Goal: Transaction & Acquisition: Purchase product/service

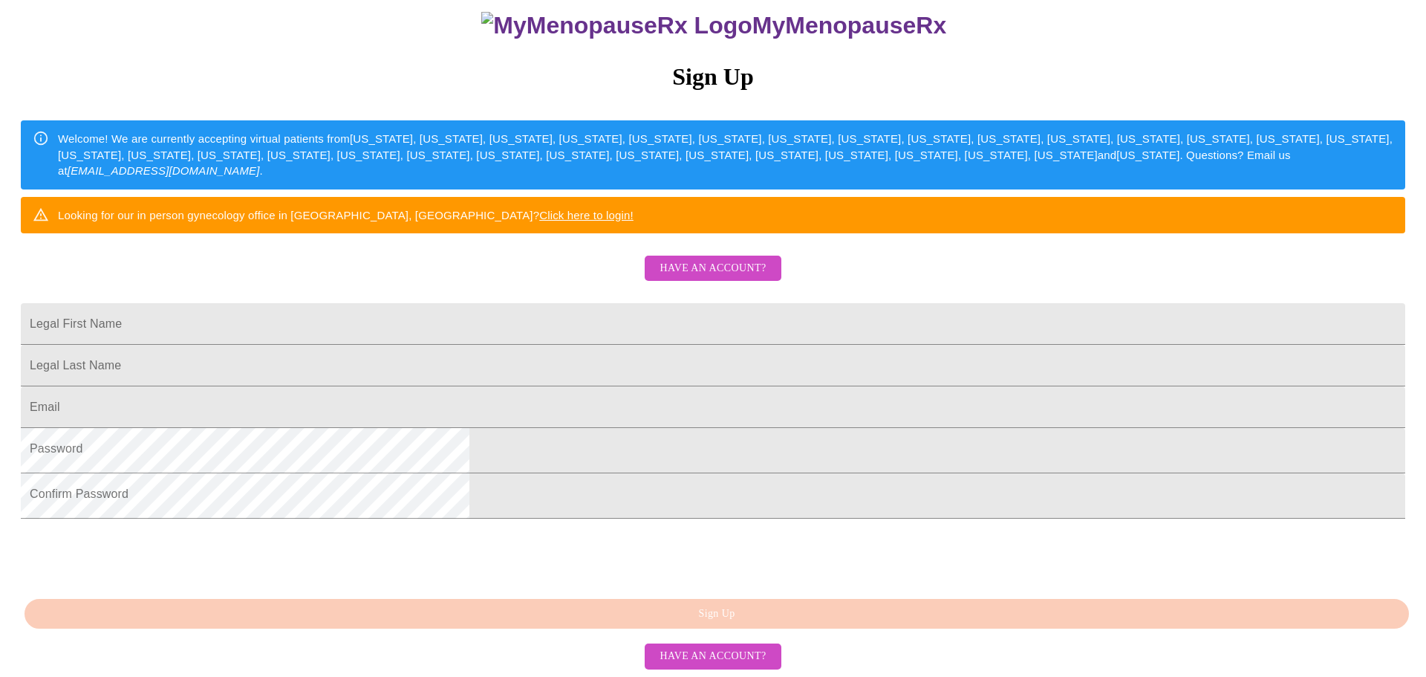
scroll to position [264, 0]
click at [675, 259] on span "Have an account?" at bounding box center [713, 268] width 106 height 19
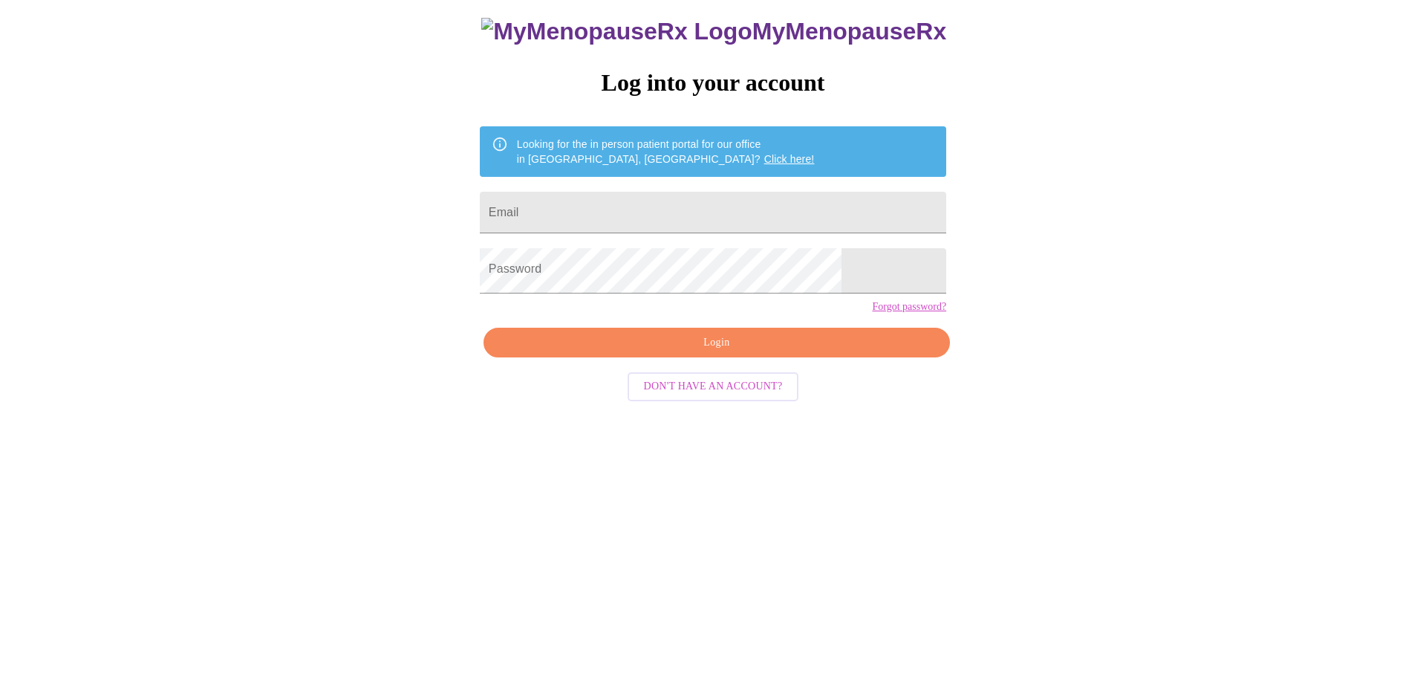
scroll to position [15, 0]
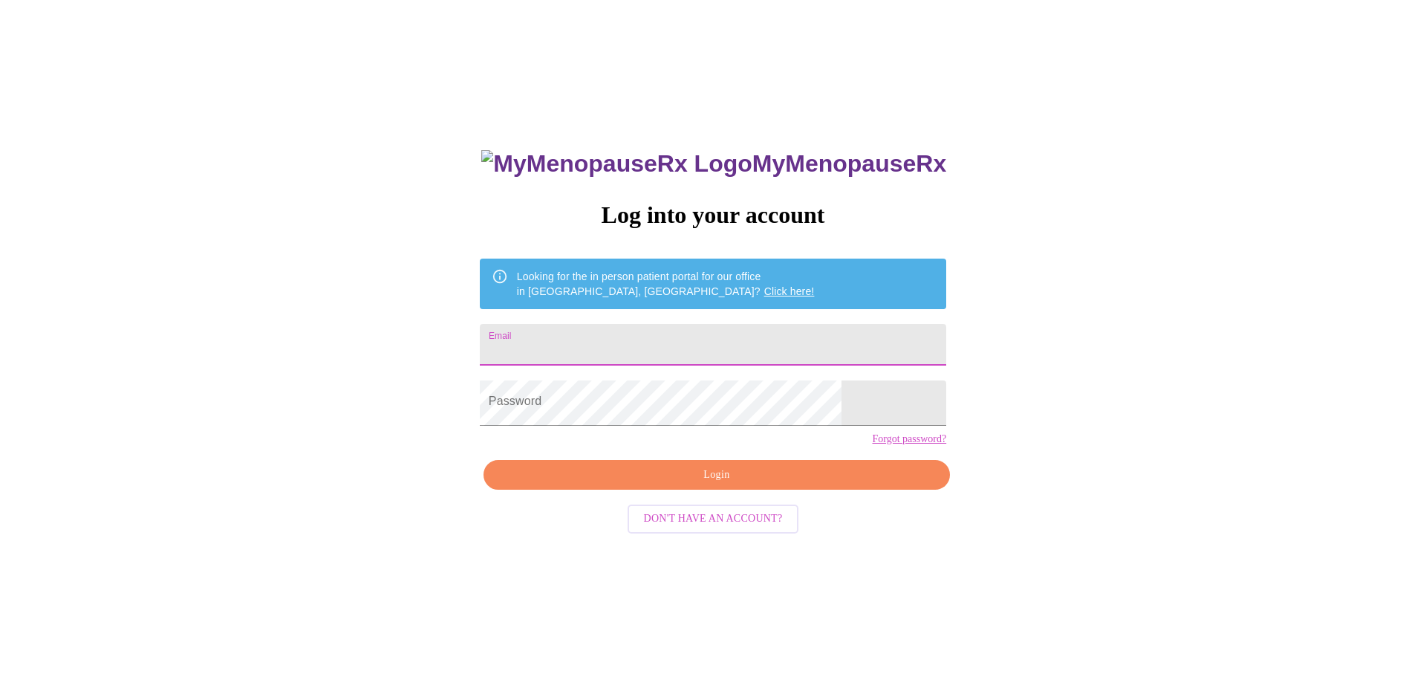
click at [591, 357] on input "Email" at bounding box center [713, 345] width 467 height 42
click at [731, 490] on button "Login" at bounding box center [717, 475] width 467 height 30
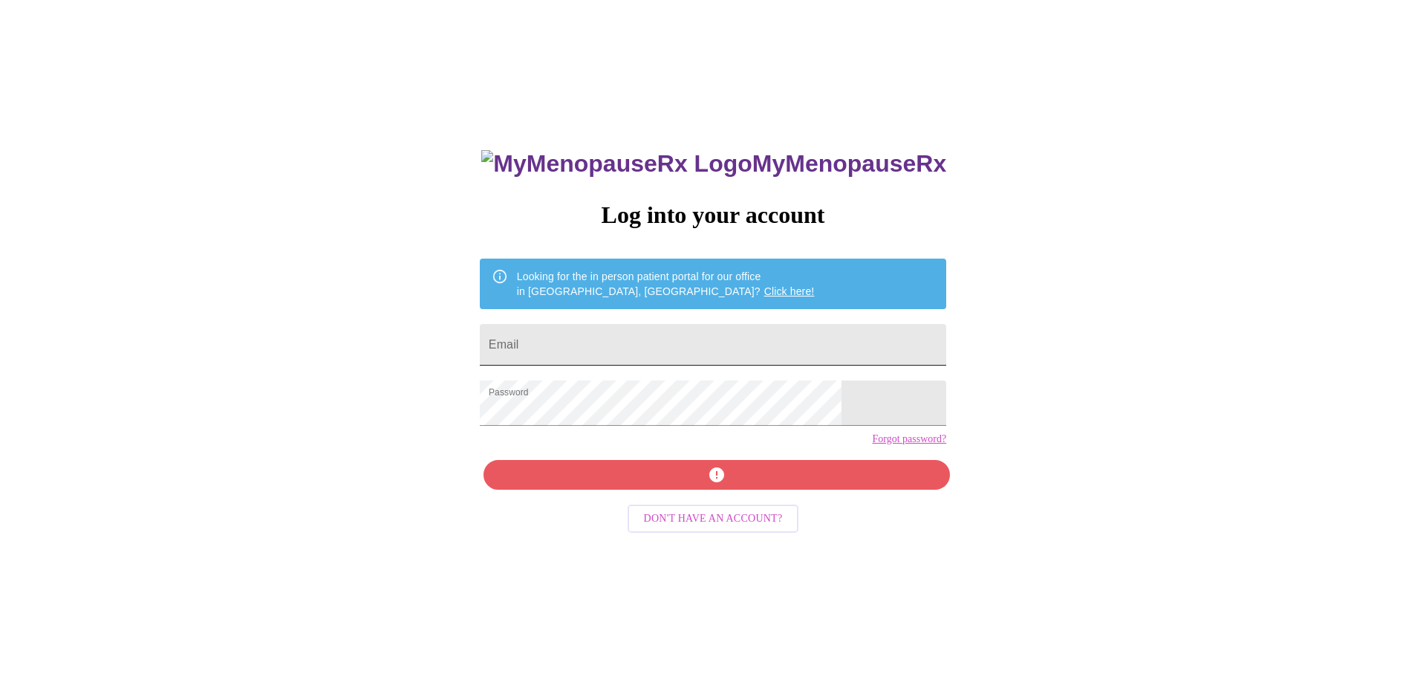
click at [630, 361] on input "Email" at bounding box center [713, 345] width 467 height 42
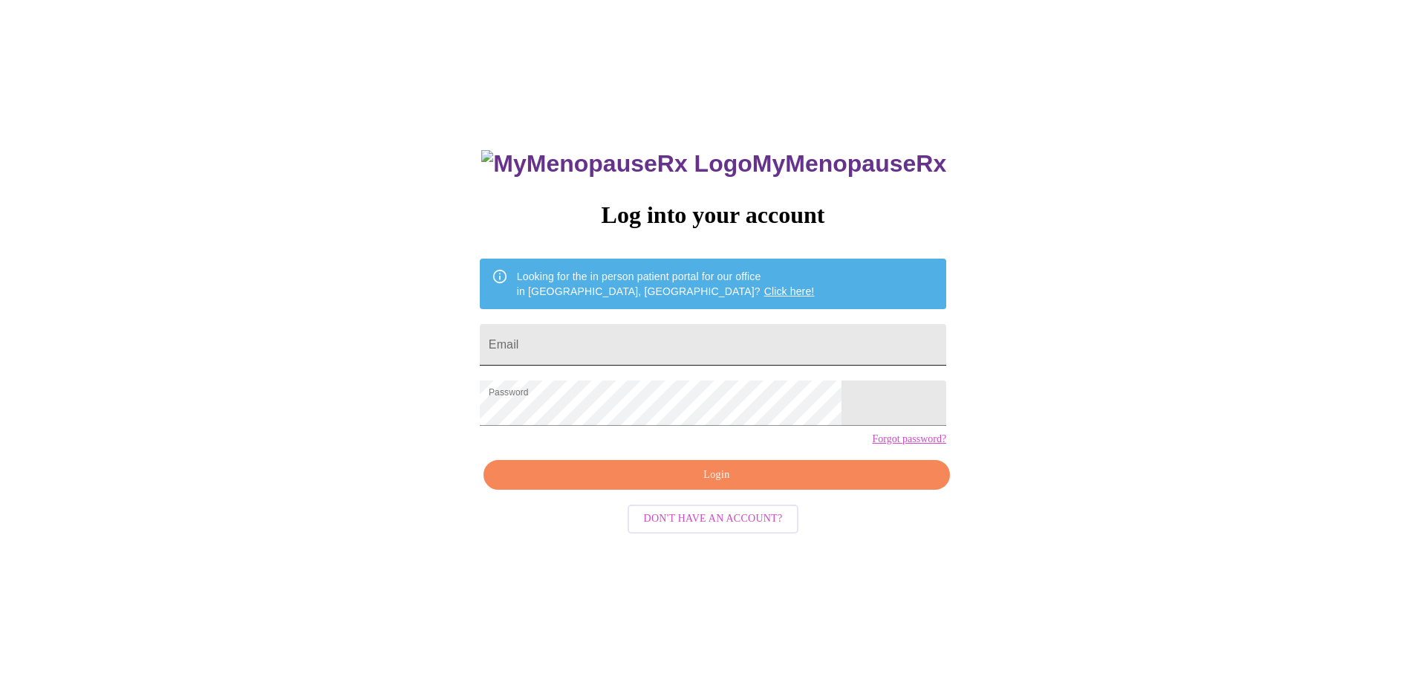
click at [649, 349] on input "Email" at bounding box center [713, 345] width 467 height 42
paste input "[EMAIL_ADDRESS][DOMAIN_NAME]"
type input "[EMAIL_ADDRESS][DOMAIN_NAME]"
click at [770, 484] on span "Login" at bounding box center [717, 475] width 432 height 19
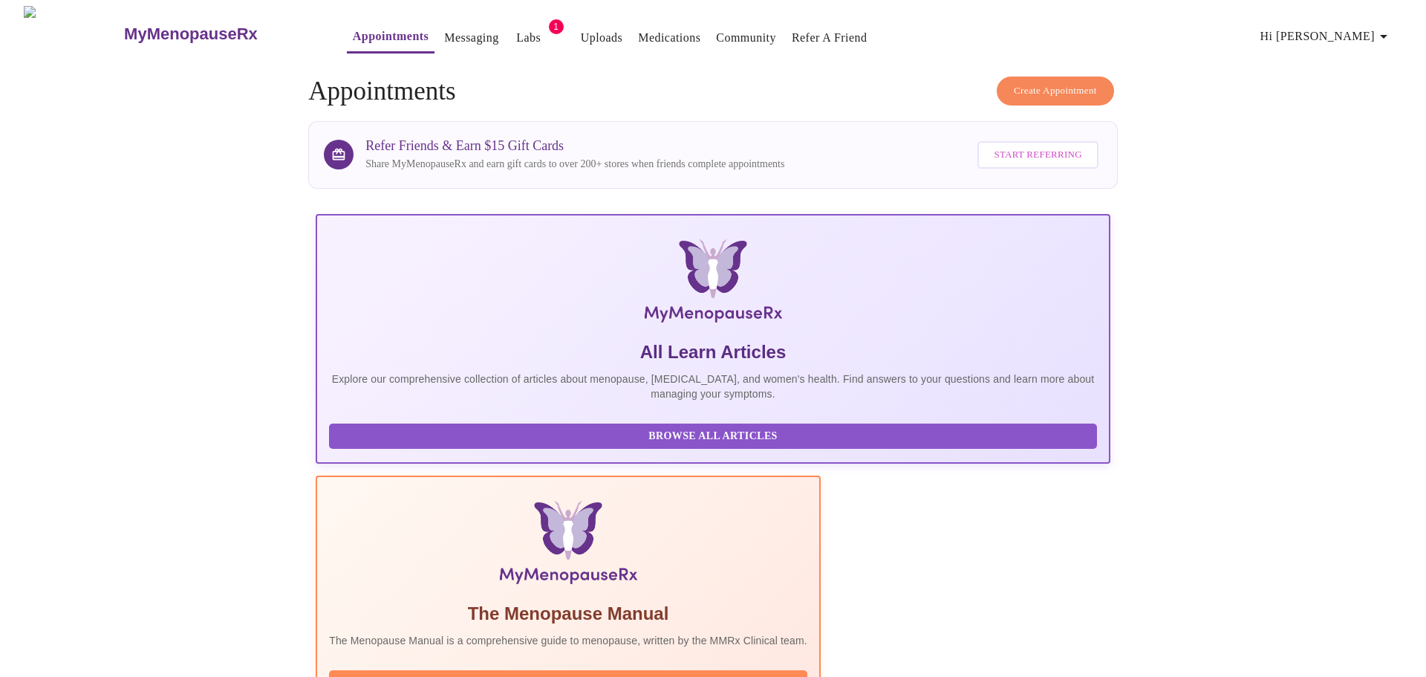
click at [516, 37] on link "Labs" at bounding box center [528, 37] width 25 height 21
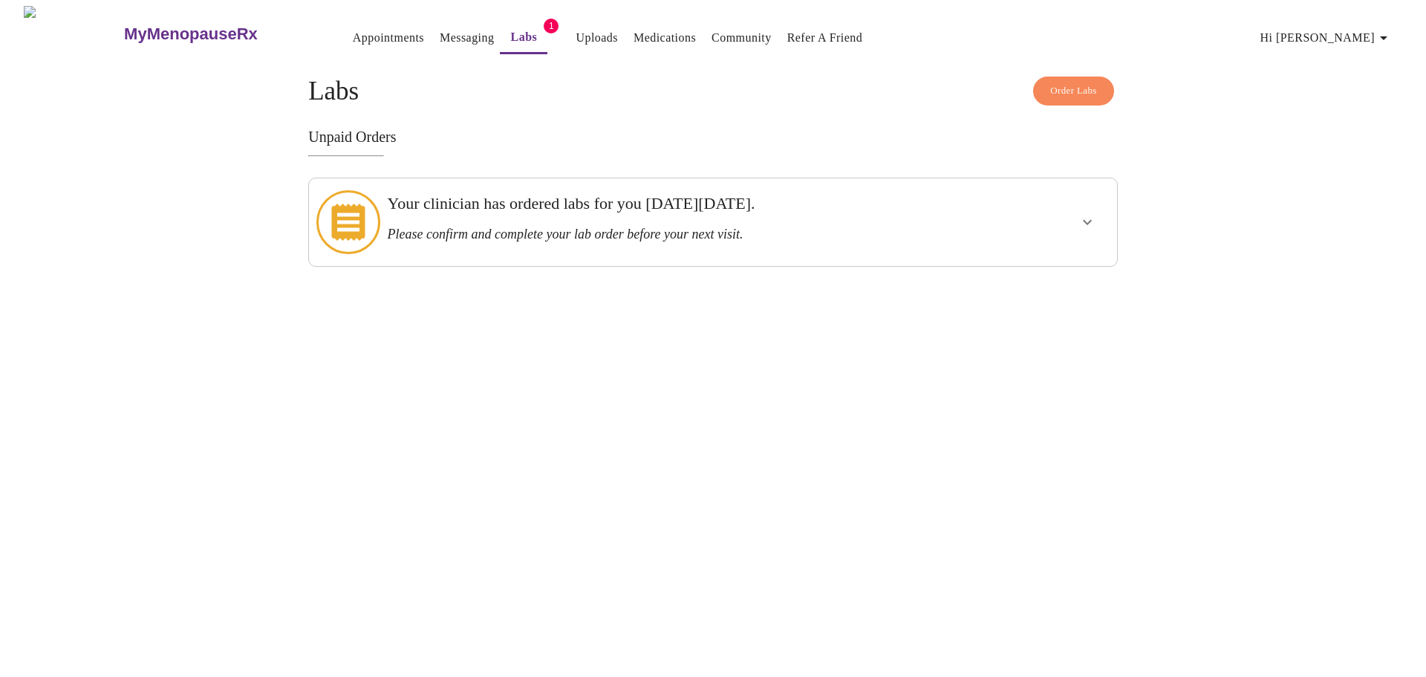
click at [883, 227] on h3 "Please confirm and complete your lab order before your next visit." at bounding box center [673, 235] width 573 height 16
click at [1082, 215] on icon "show more" at bounding box center [1088, 222] width 18 height 18
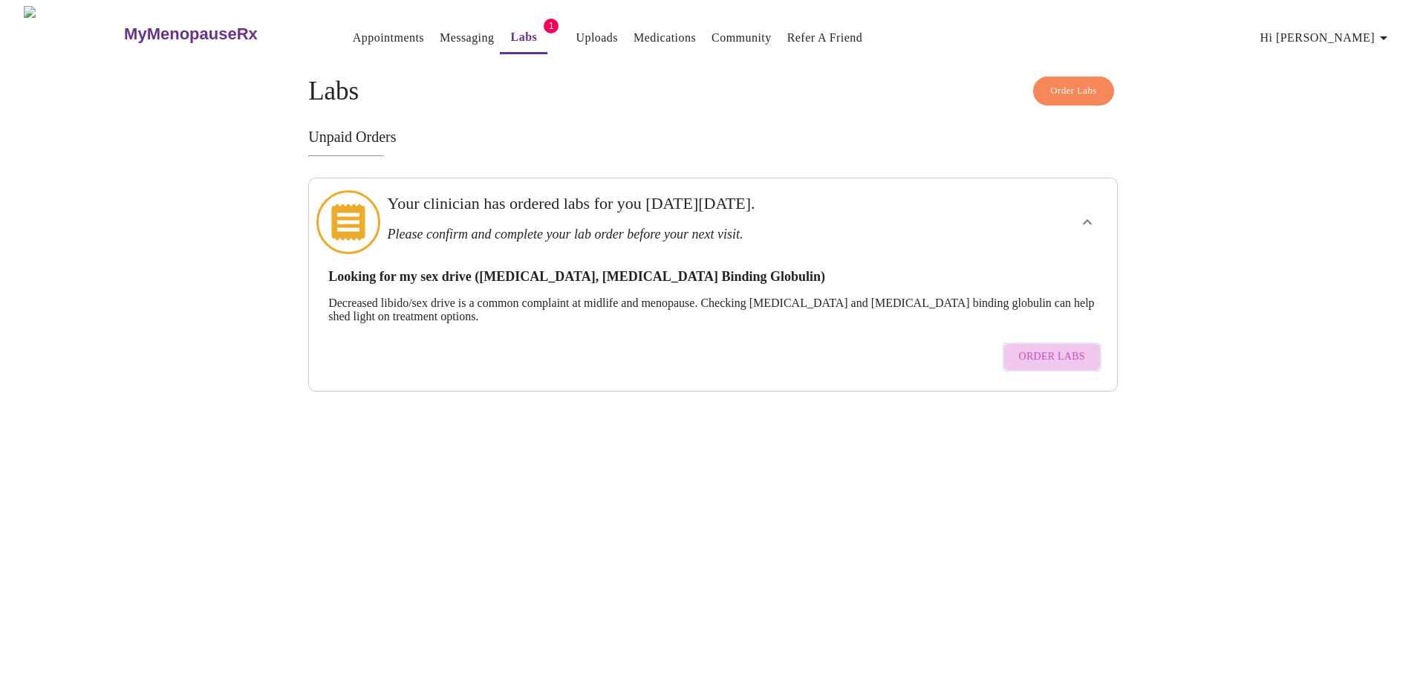
click at [1019, 360] on span "Order Labs" at bounding box center [1052, 357] width 66 height 19
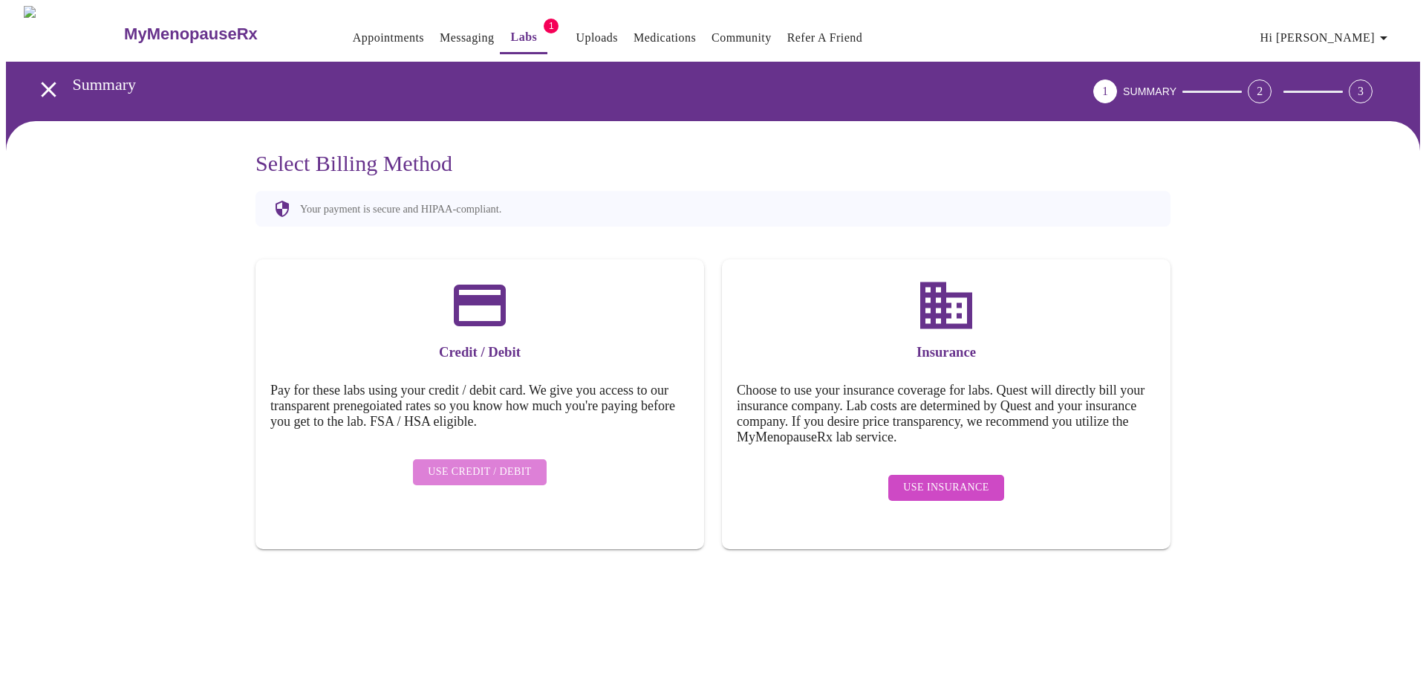
click at [496, 479] on span "Use Credit / Debit" at bounding box center [480, 472] width 104 height 19
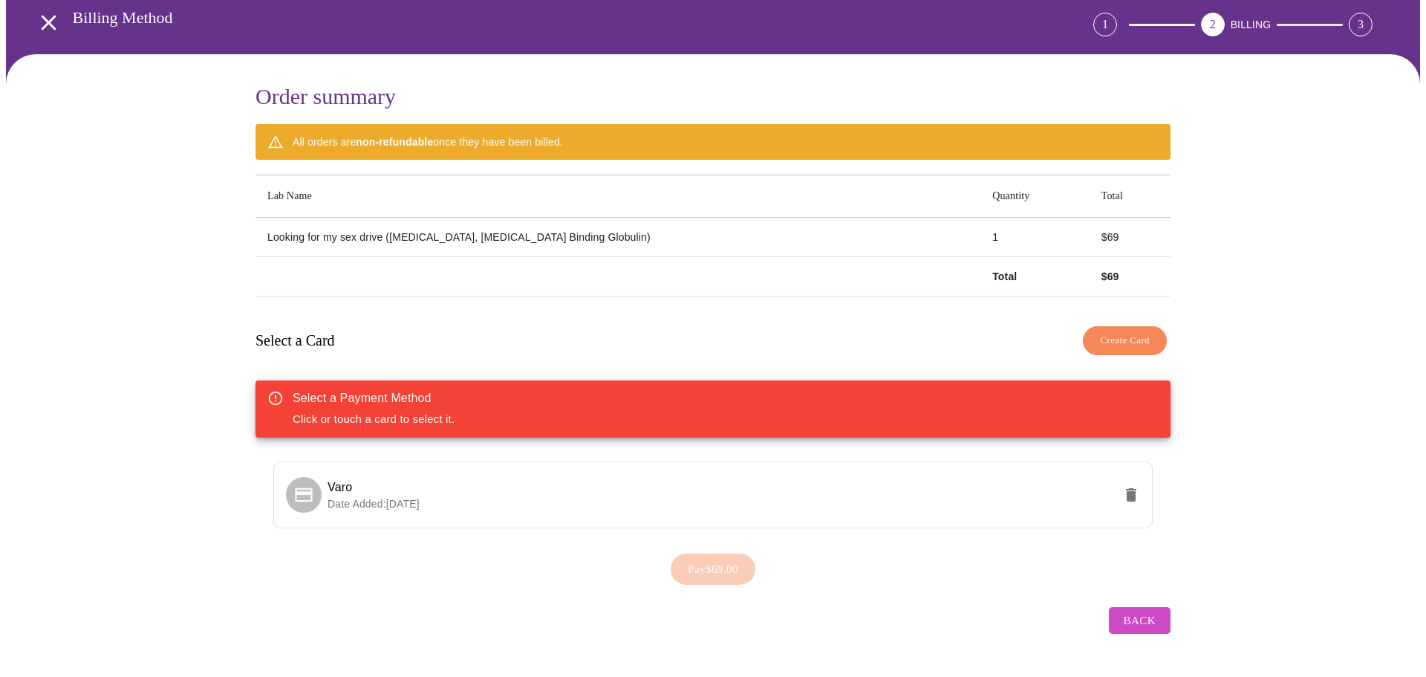
scroll to position [91, 0]
click at [402, 499] on span "Date Added: [DATE]" at bounding box center [374, 504] width 92 height 12
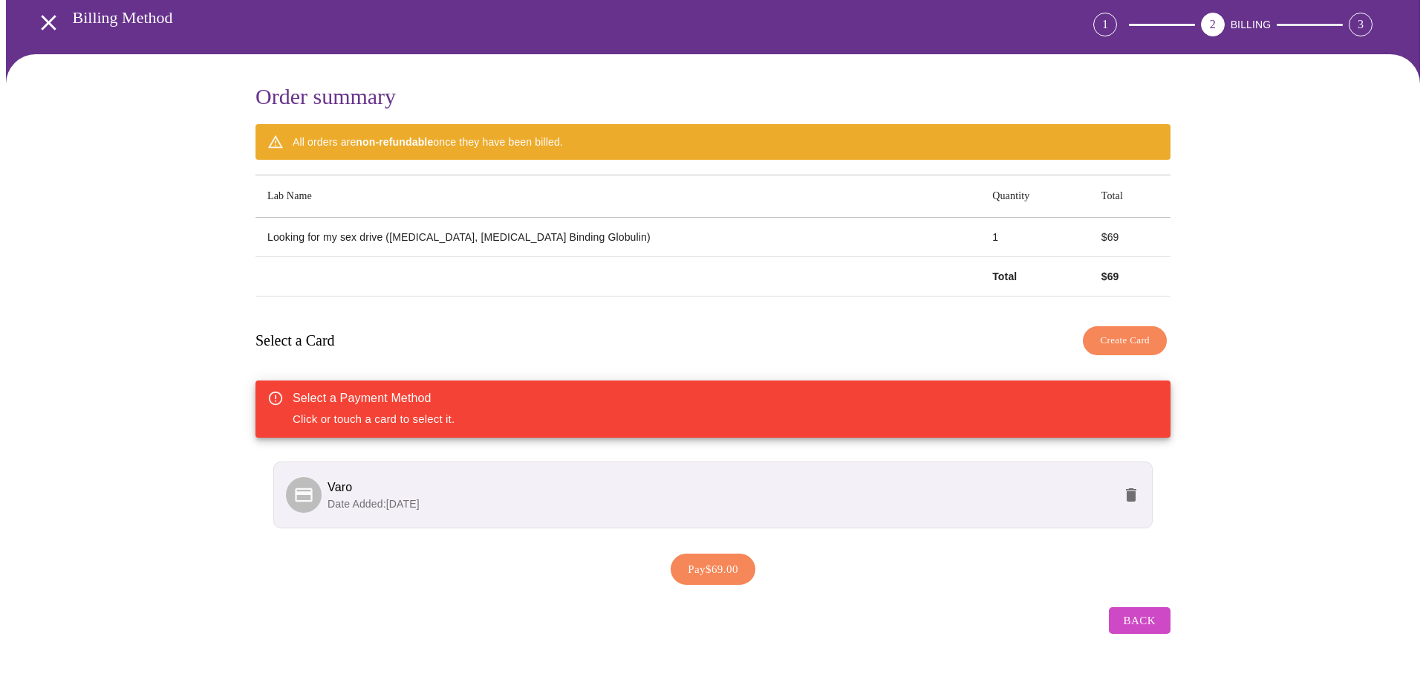
click at [696, 575] on span "Pay $69.00" at bounding box center [713, 568] width 51 height 19
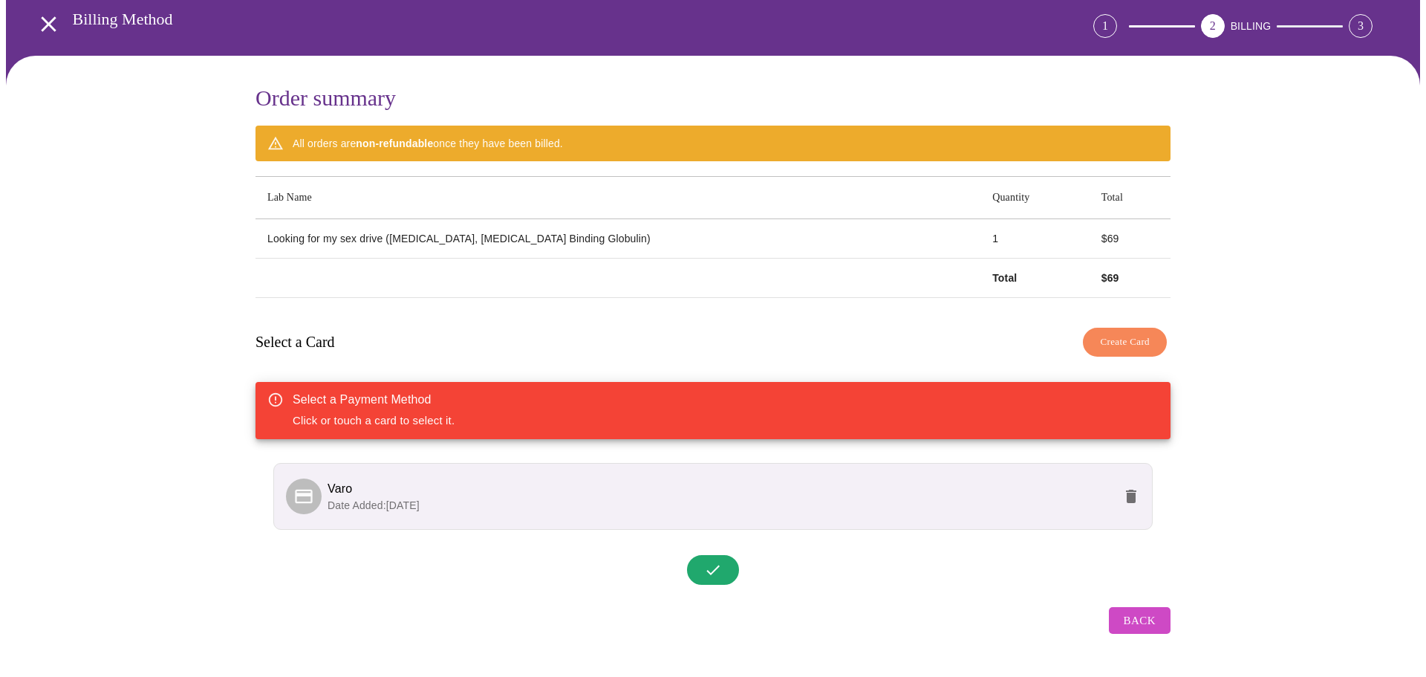
scroll to position [89, 0]
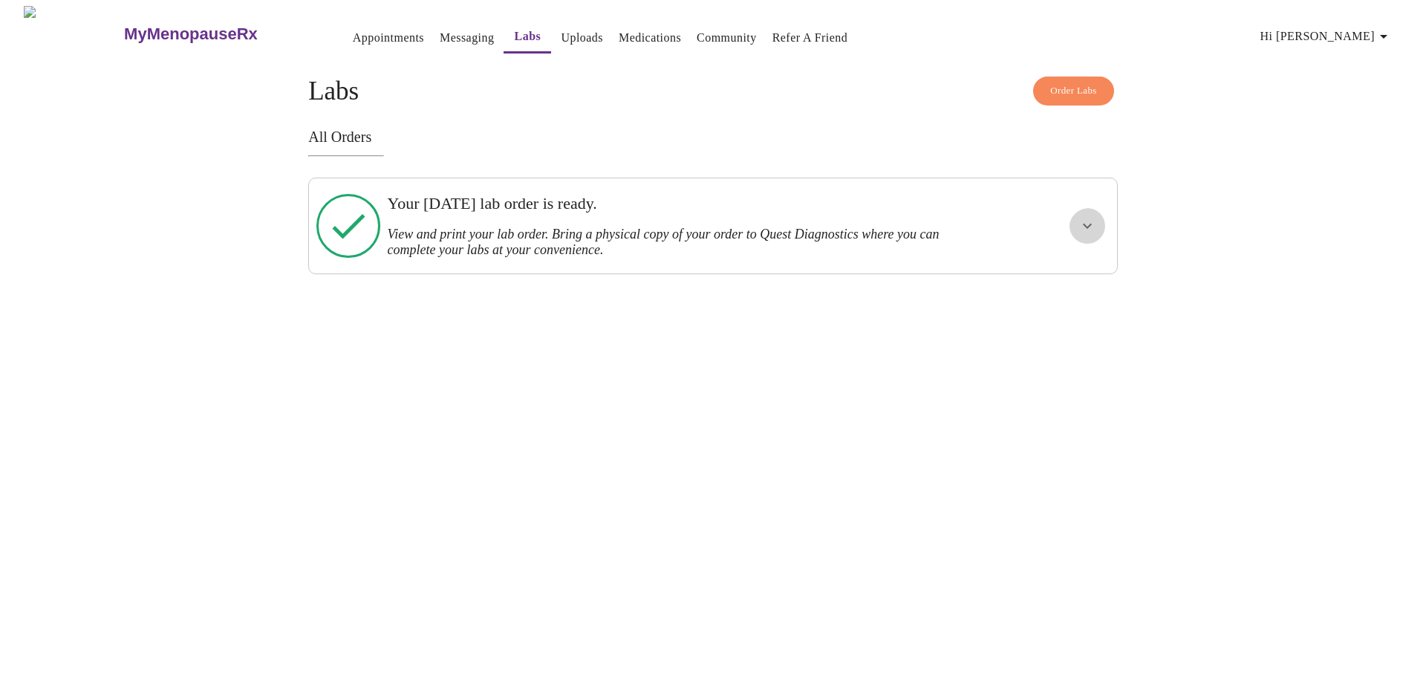
click at [1087, 226] on icon "show more" at bounding box center [1087, 226] width 9 height 5
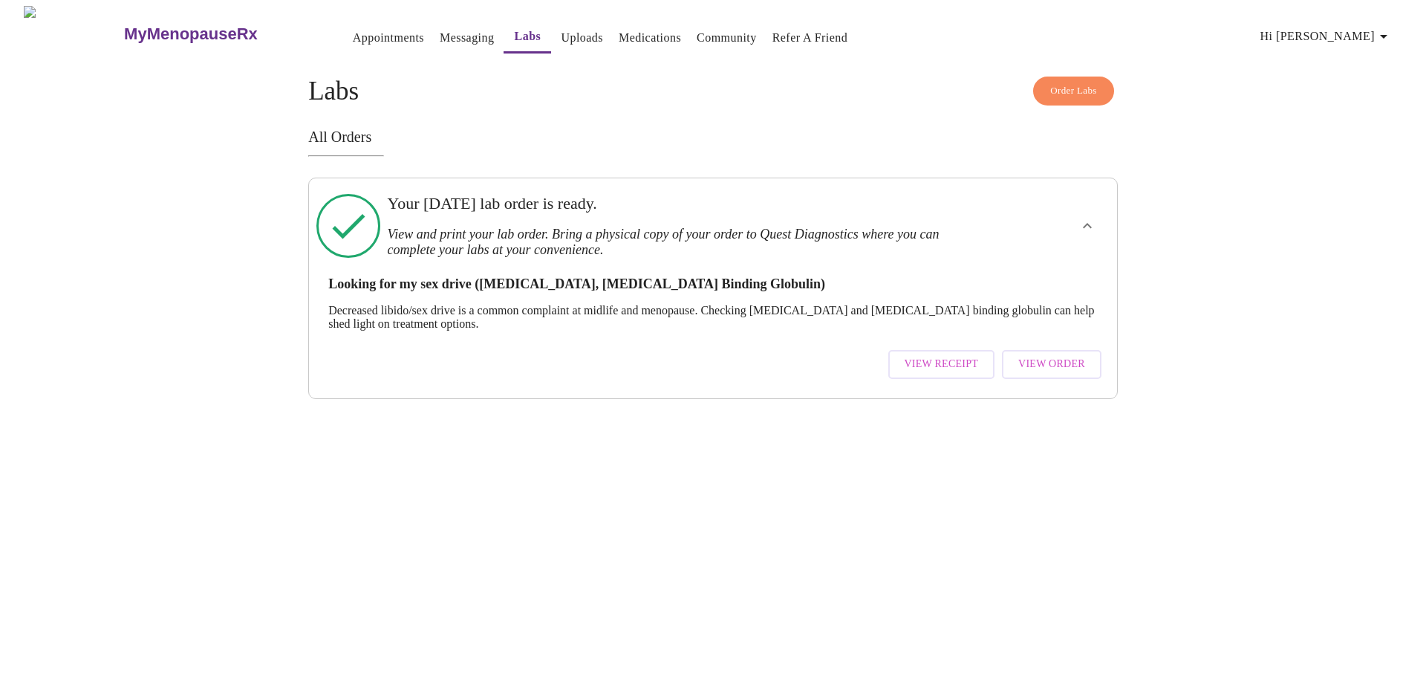
click at [1058, 366] on span "View Order" at bounding box center [1051, 364] width 67 height 19
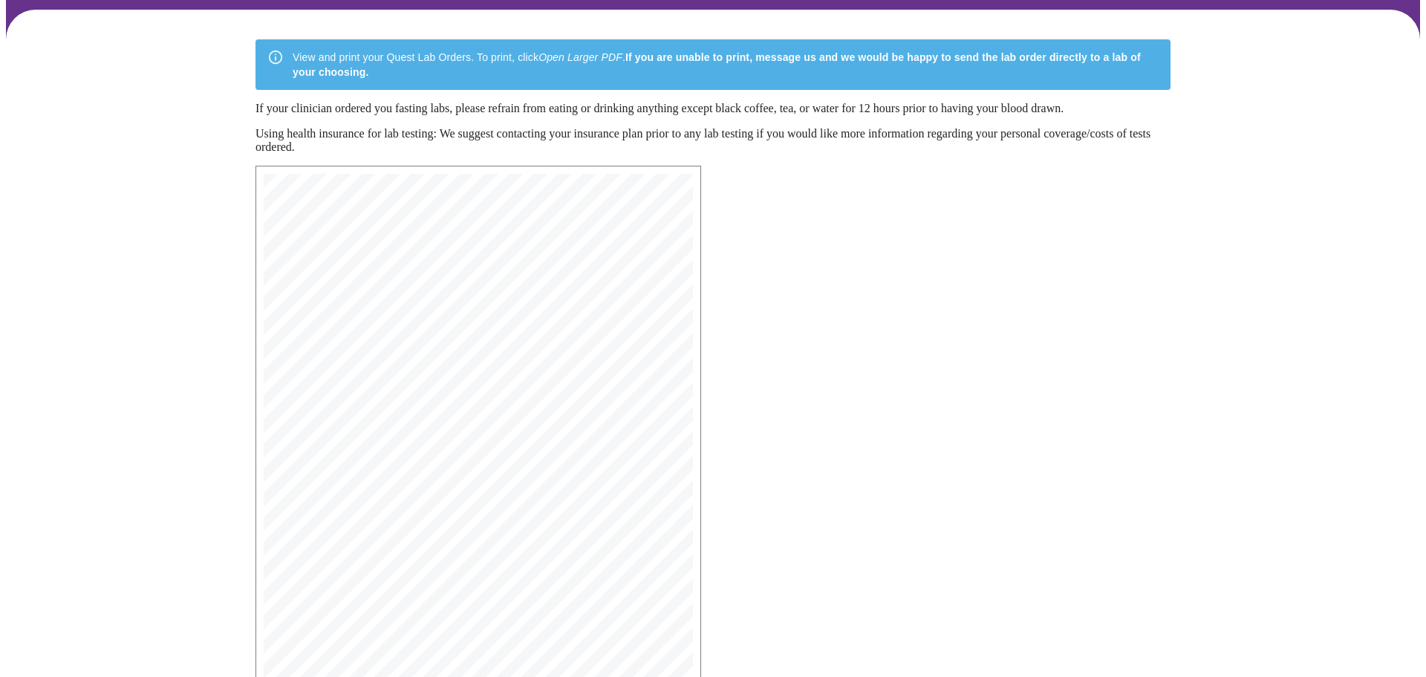
scroll to position [255, 0]
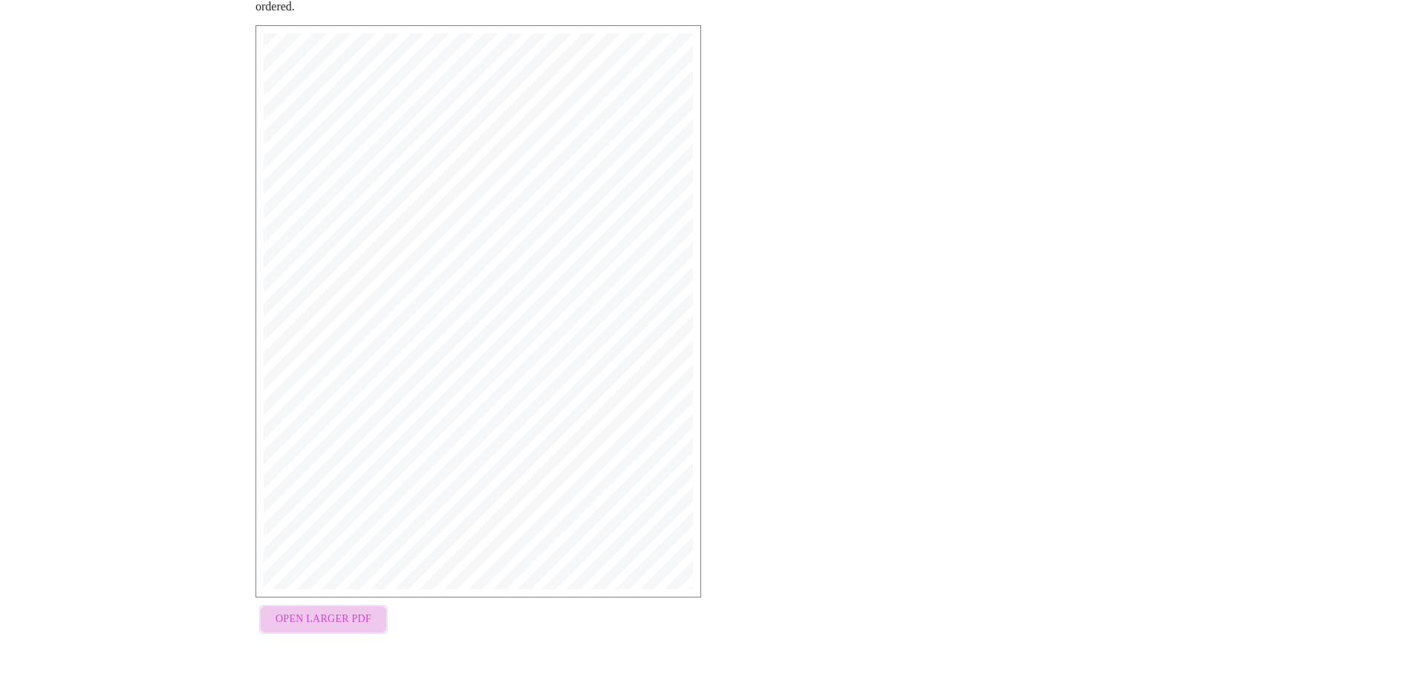
click at [350, 627] on span "Open Larger PDF" at bounding box center [324, 619] width 96 height 19
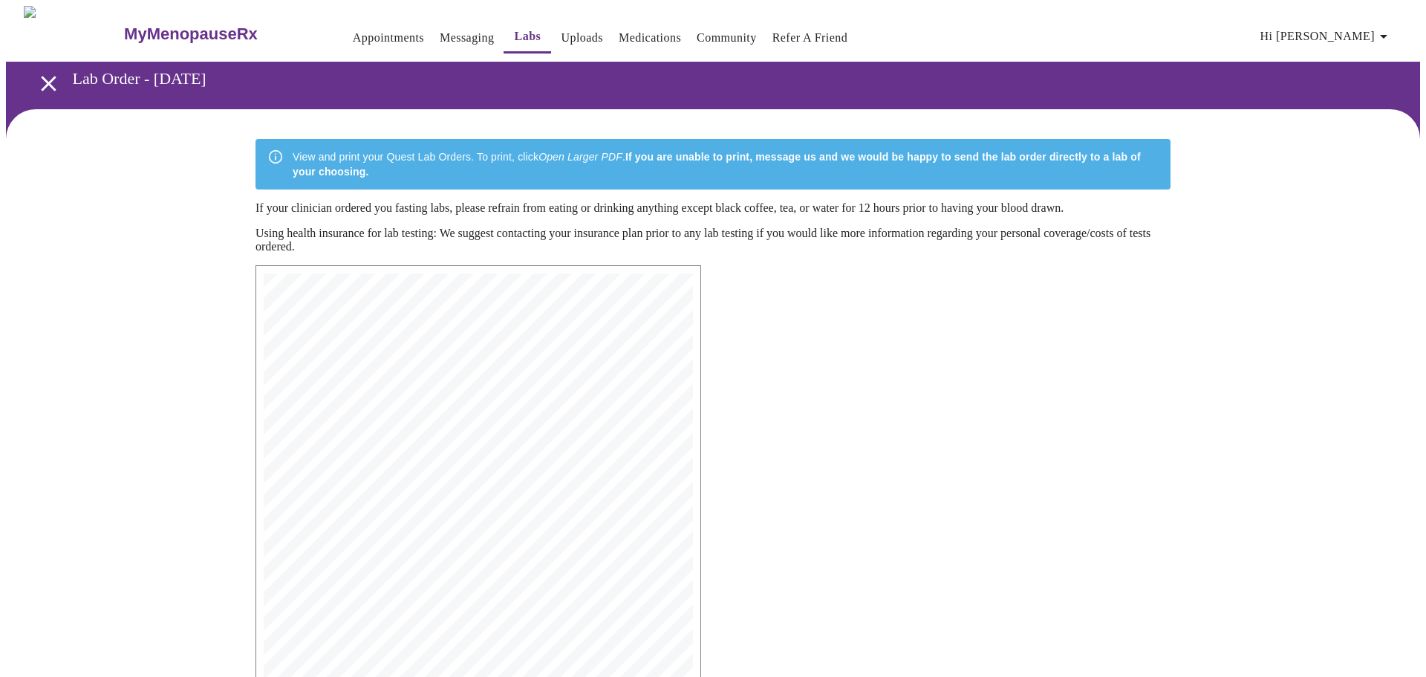
click at [515, 34] on link "Labs" at bounding box center [528, 36] width 27 height 21
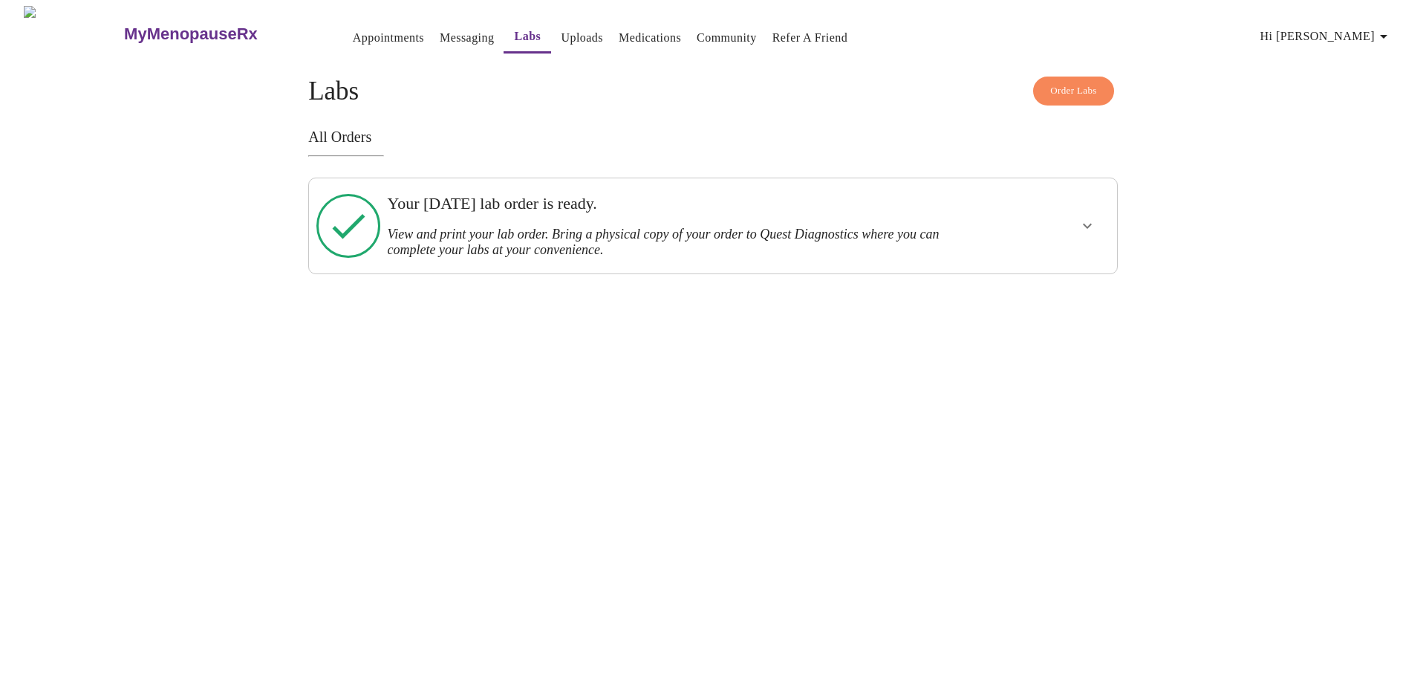
click at [1083, 227] on icon "show more" at bounding box center [1087, 226] width 9 height 5
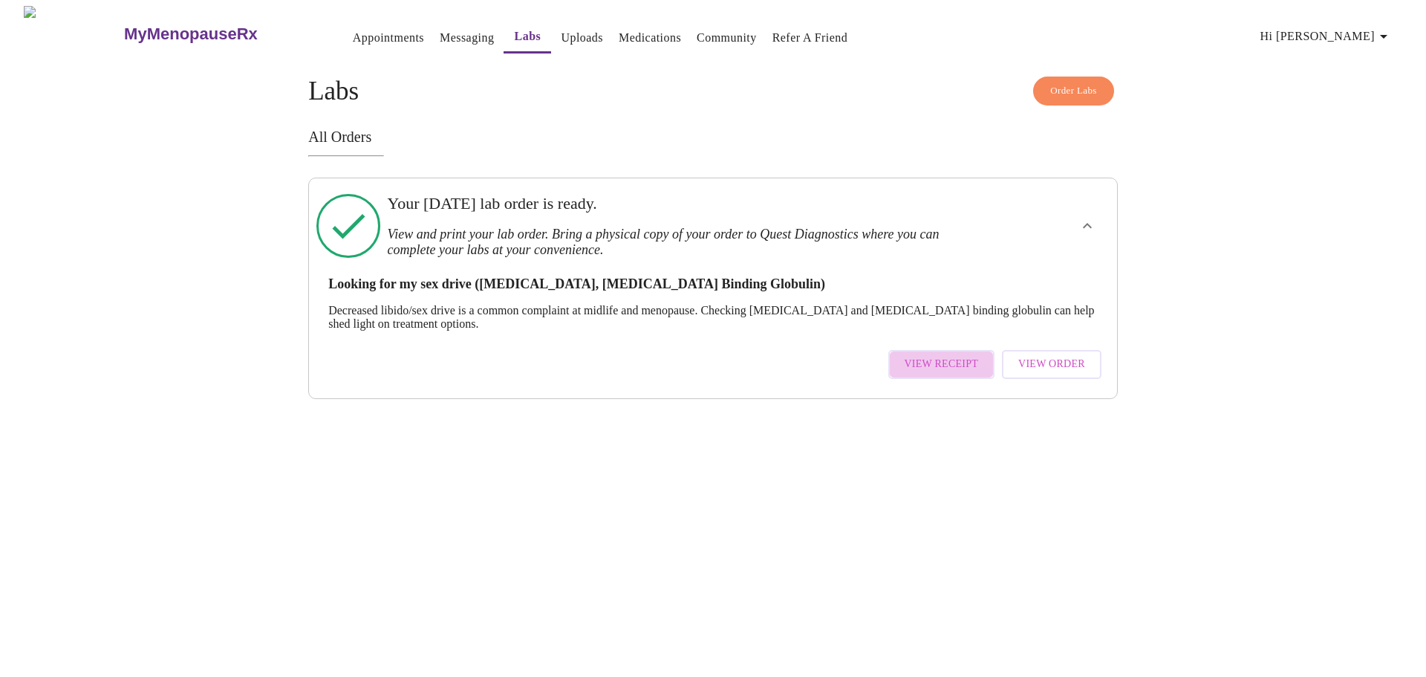
click at [927, 364] on span "View Receipt" at bounding box center [942, 364] width 74 height 19
click at [440, 36] on link "Messaging" at bounding box center [467, 37] width 54 height 21
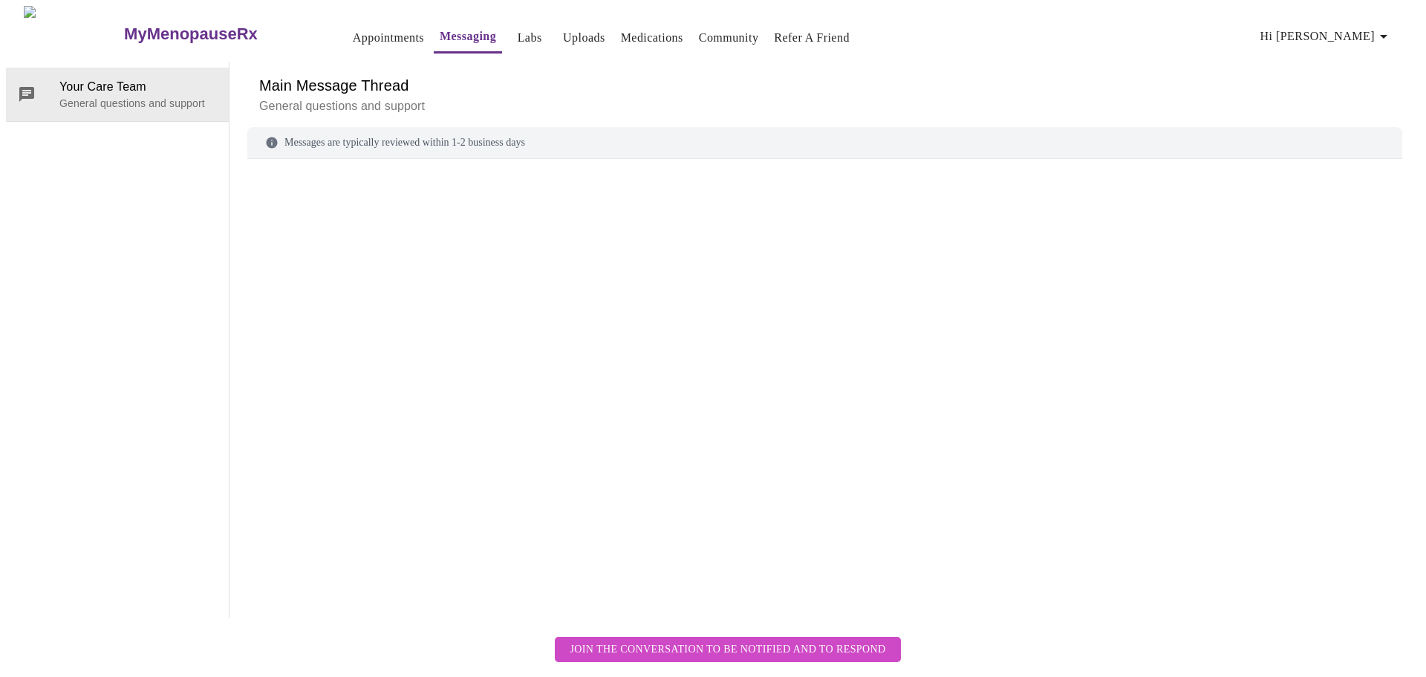
scroll to position [56, 0]
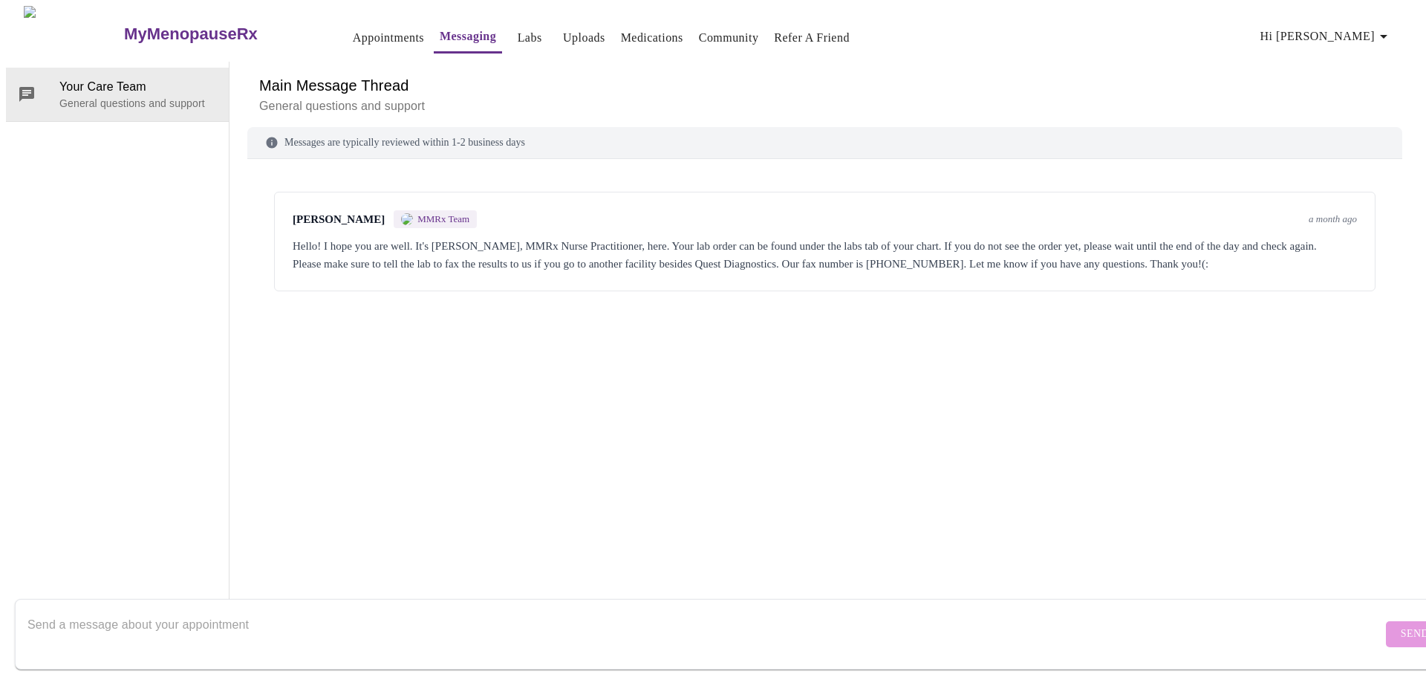
click at [1173, 237] on div "Hello! I hope you are well. It's [PERSON_NAME], MMRx Nurse Practitioner, here. …" at bounding box center [825, 255] width 1065 height 36
click at [929, 238] on div "[PERSON_NAME] MMRx Team a month ago Hello! I hope you are well. It's [PERSON_NA…" at bounding box center [825, 242] width 1102 height 100
drag, startPoint x: 799, startPoint y: 219, endPoint x: 880, endPoint y: 221, distance: 81.0
click at [885, 237] on div "Hello! I hope you are well. It's [PERSON_NAME], MMRx Nurse Practitioner, here. …" at bounding box center [825, 255] width 1065 height 36
